Goal: Task Accomplishment & Management: Manage account settings

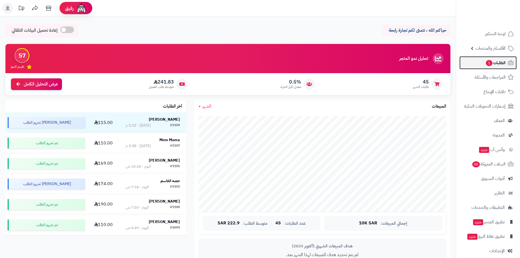
click at [494, 63] on span "الطلبات 1" at bounding box center [495, 63] width 20 height 8
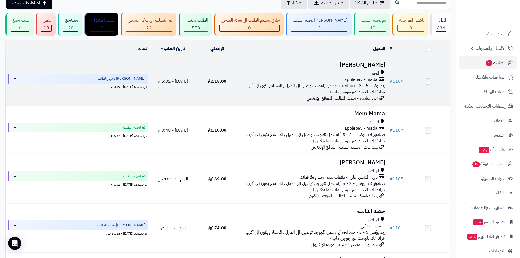
scroll to position [27, 0]
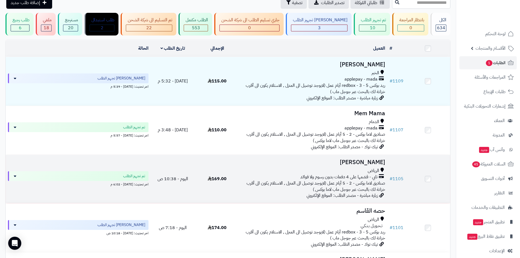
click at [370, 159] on h3 "[PERSON_NAME]" at bounding box center [314, 162] width 144 height 6
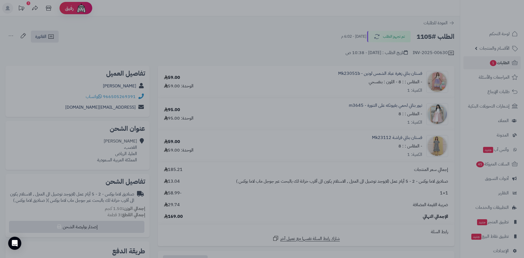
click at [376, 152] on div at bounding box center [262, 129] width 524 height 258
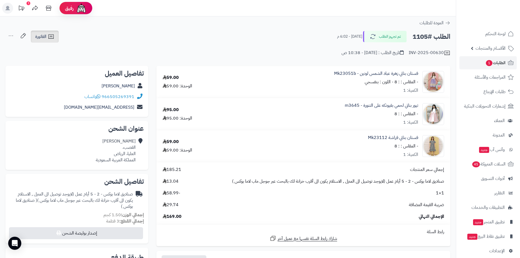
click at [50, 38] on icon at bounding box center [51, 36] width 7 height 7
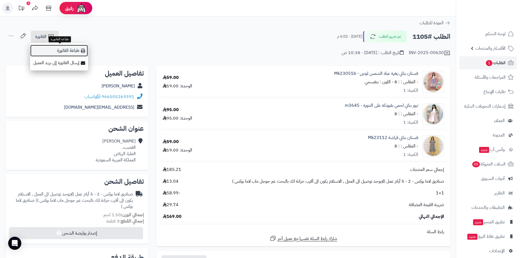
click at [64, 49] on link "طباعة الفاتورة" at bounding box center [59, 50] width 58 height 12
